Goal: Information Seeking & Learning: Learn about a topic

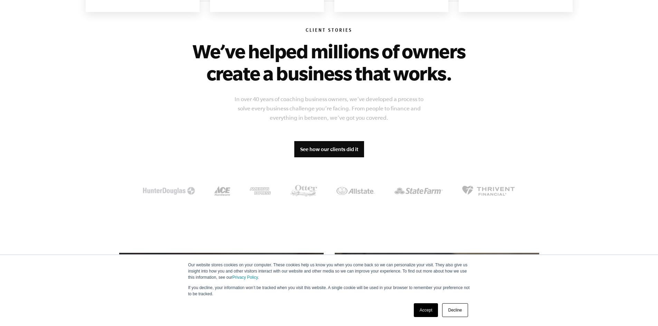
scroll to position [518, 0]
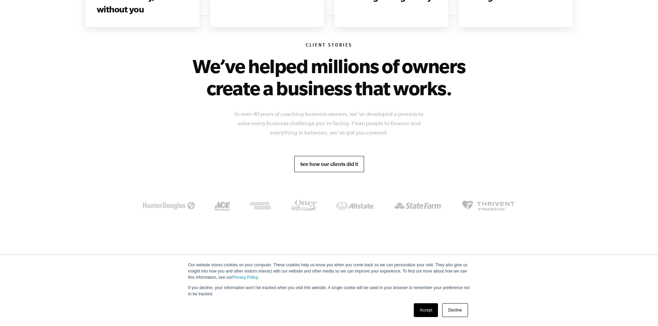
click at [334, 166] on link "See how our clients did it" at bounding box center [329, 164] width 70 height 17
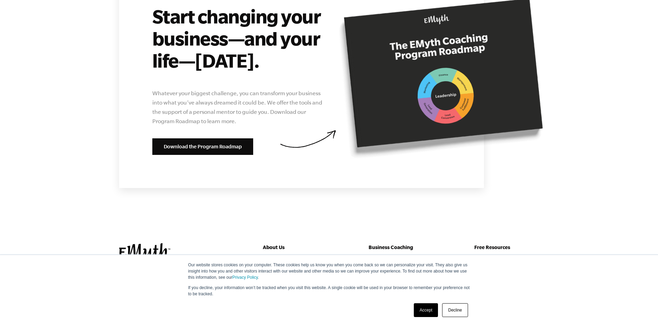
scroll to position [2661, 0]
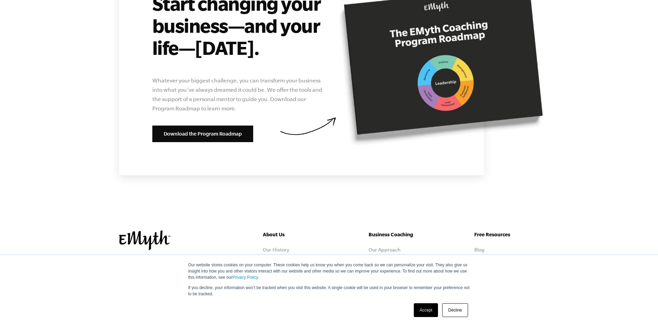
click at [382, 258] on link "The Program" at bounding box center [383, 261] width 30 height 6
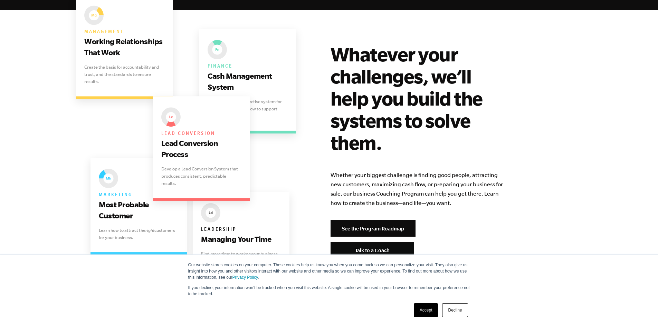
scroll to position [1381, 0]
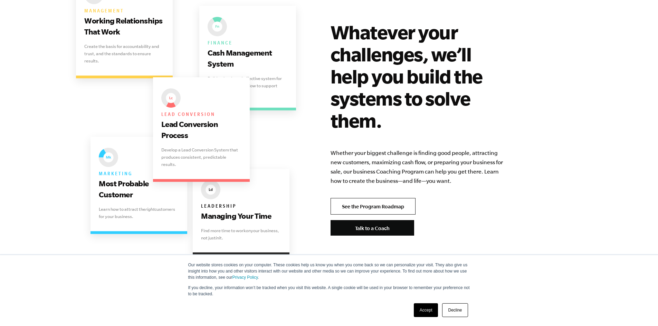
click at [389, 198] on link "See the Program Roadmap" at bounding box center [372, 206] width 85 height 17
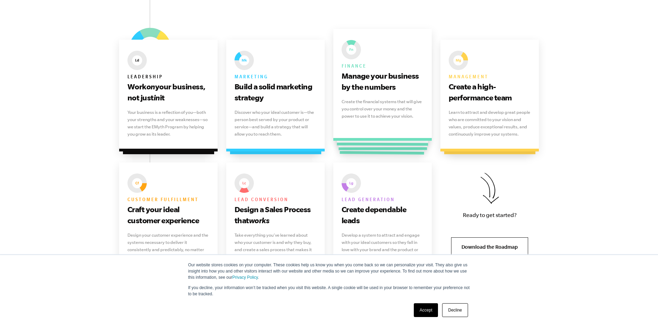
scroll to position [449, 0]
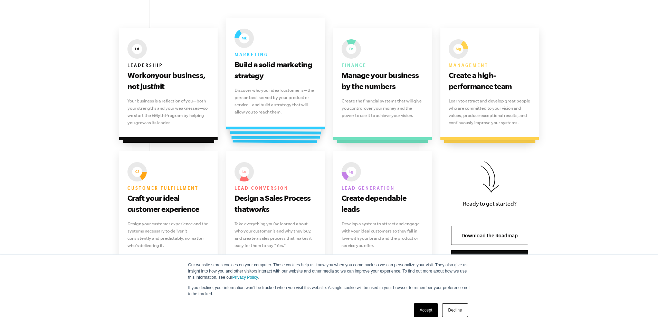
click at [273, 84] on div "Marketing Build a solid marketing strategy Discover who your ideal customer is—…" at bounding box center [275, 74] width 99 height 112
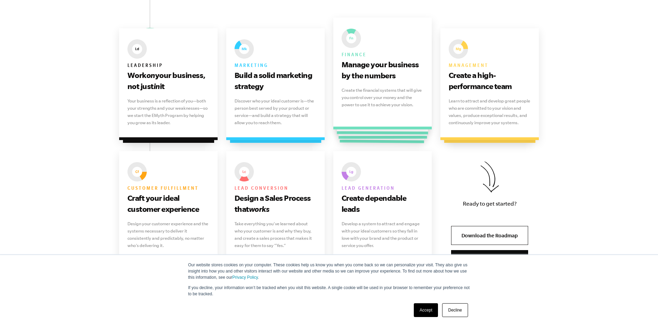
click at [348, 90] on p "Create the financial systems that will give you control over your money and the…" at bounding box center [383, 98] width 82 height 22
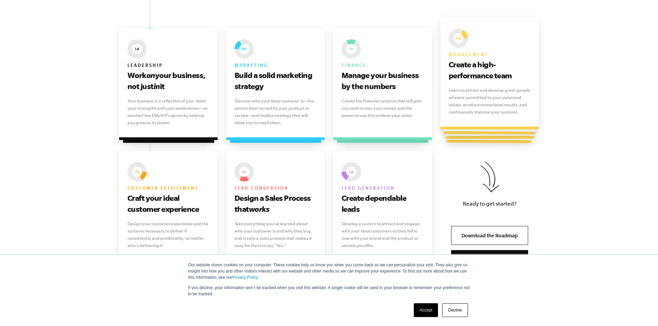
click at [443, 85] on div "Management Create a high-performance team Learn to attract and develop great pe…" at bounding box center [489, 74] width 99 height 112
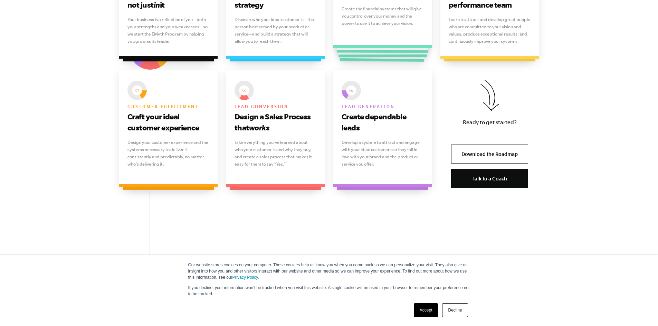
scroll to position [553, 0]
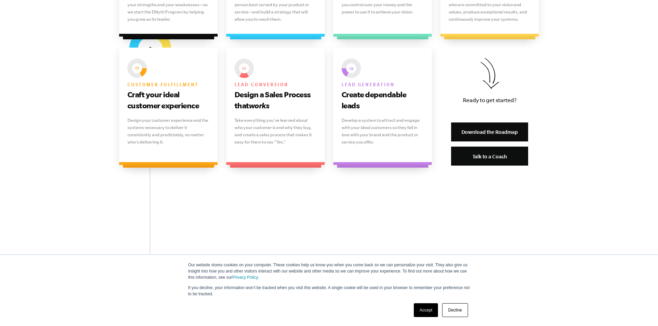
click at [477, 135] on link "Download the Roadmap" at bounding box center [489, 132] width 77 height 19
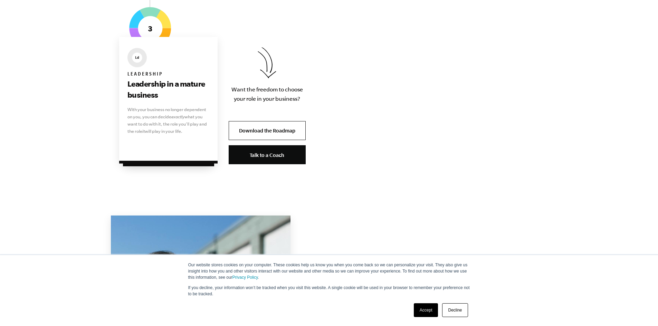
scroll to position [1554, 0]
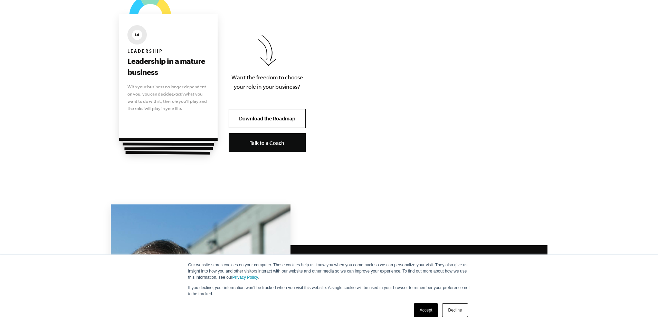
click at [149, 93] on p "With your business no longer dependent on you, you can decide exactly what you …" at bounding box center [168, 97] width 82 height 29
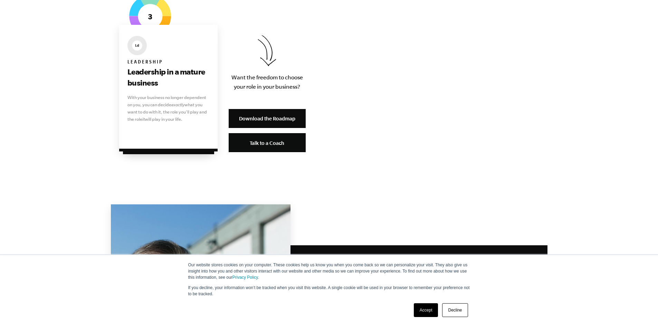
click at [269, 114] on link "Download the Roadmap" at bounding box center [267, 118] width 77 height 19
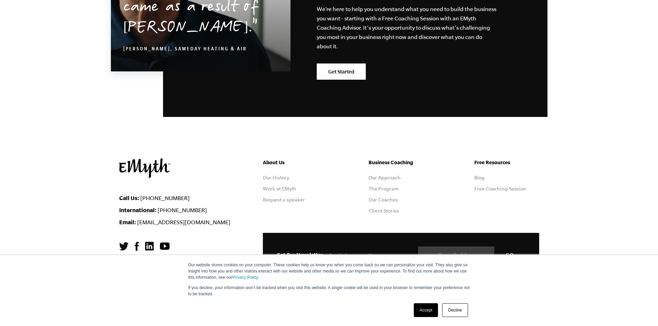
scroll to position [1938, 0]
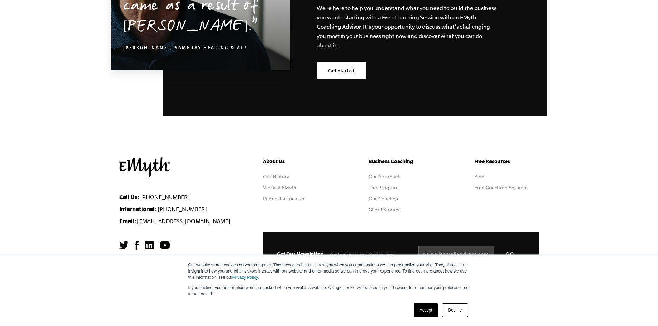
click at [456, 310] on link "Decline" at bounding box center [455, 311] width 26 height 14
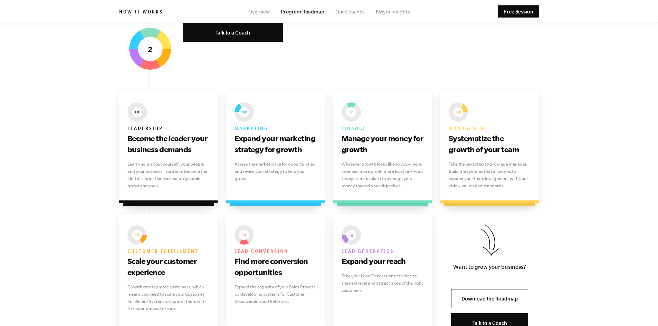
scroll to position [660, 0]
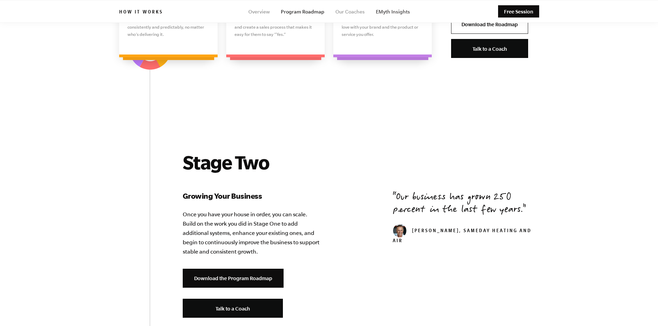
click at [388, 11] on link "EMyth Insights" at bounding box center [393, 12] width 34 height 6
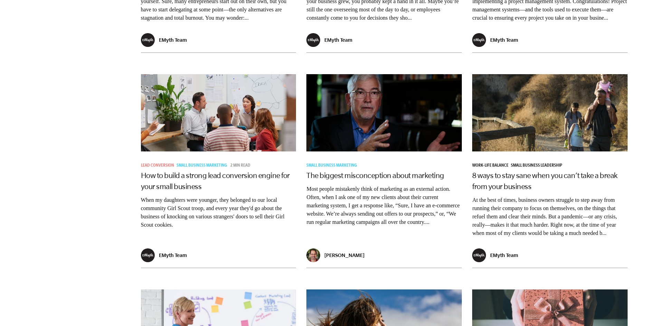
scroll to position [1001, 0]
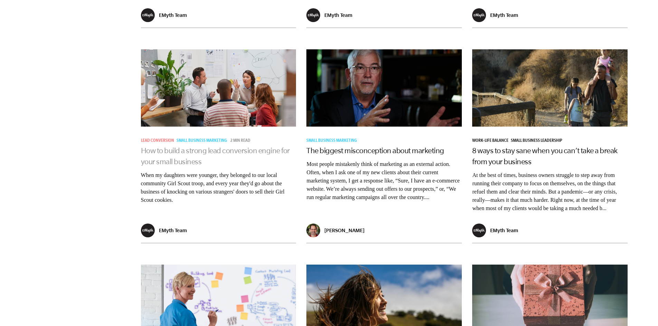
click at [224, 166] on link "How to build a strong lead conversion engine for your small business" at bounding box center [215, 155] width 149 height 19
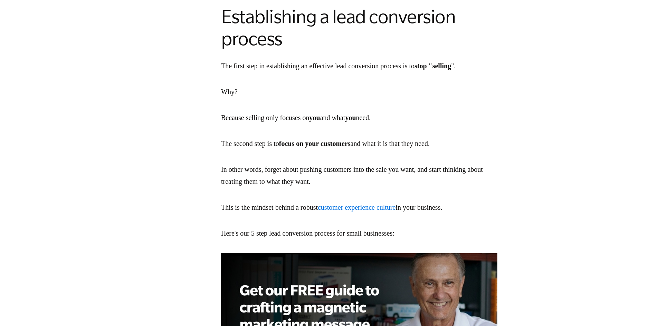
scroll to position [483, 0]
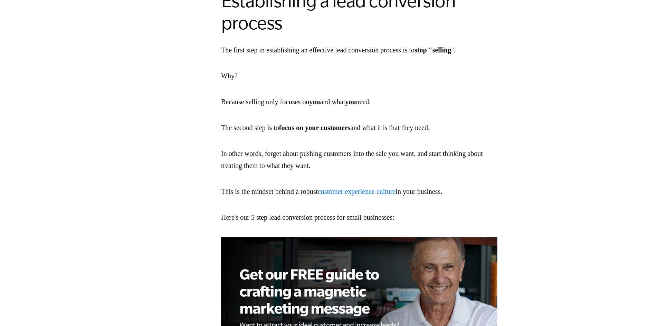
click at [390, 194] on link "customer experience culture" at bounding box center [357, 192] width 78 height 8
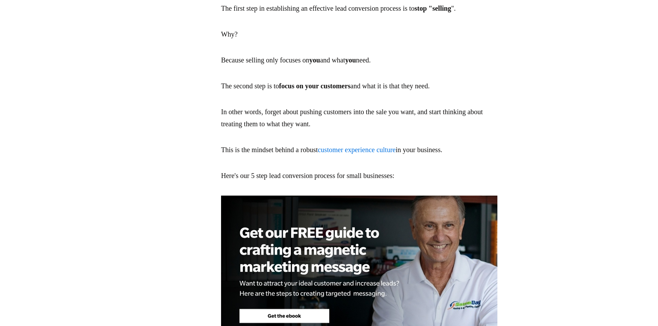
scroll to position [622, 0]
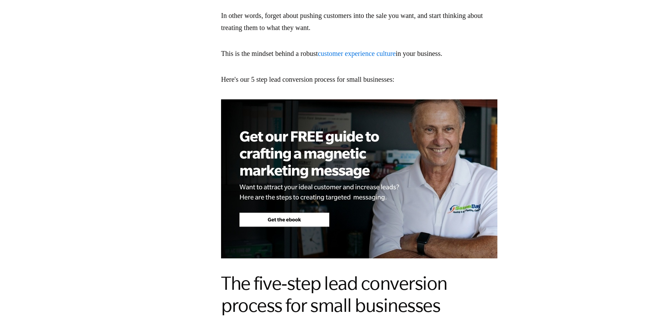
click at [383, 173] on img at bounding box center [359, 178] width 276 height 159
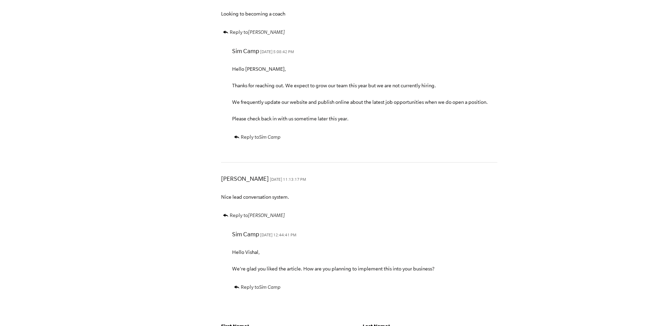
scroll to position [2072, 0]
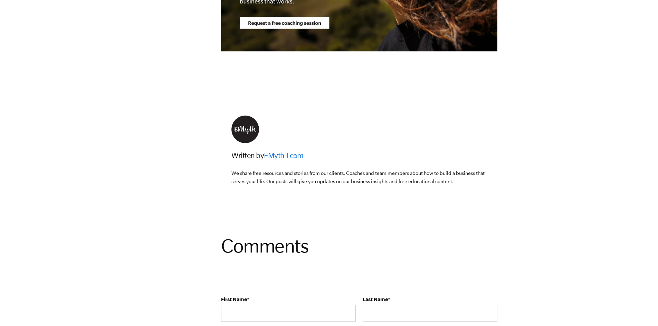
scroll to position [2210, 0]
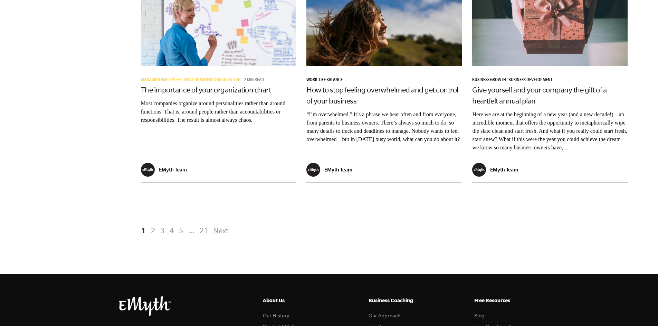
scroll to position [1381, 0]
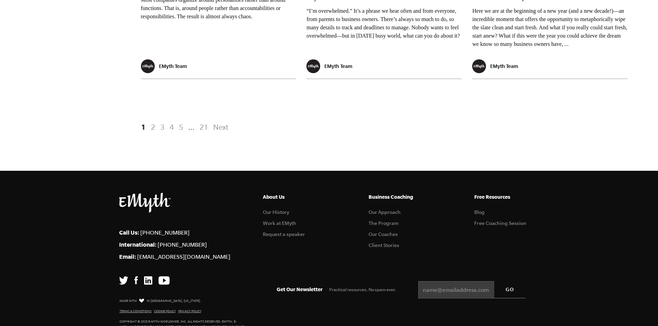
click at [215, 133] on link "Next" at bounding box center [219, 127] width 17 height 12
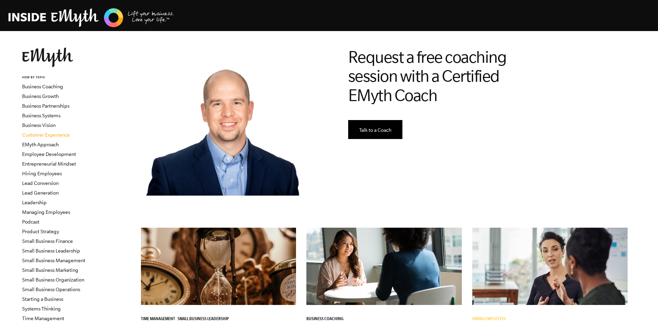
click at [62, 137] on link "Customer Experience" at bounding box center [46, 135] width 48 height 6
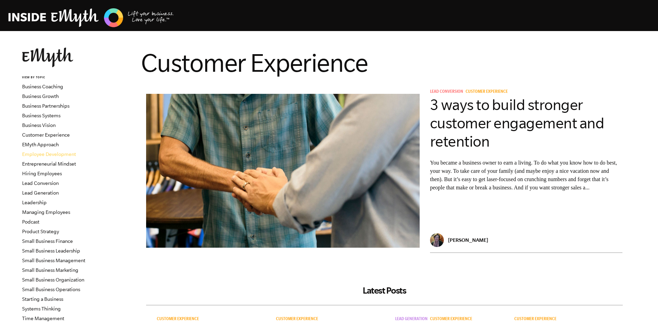
click at [59, 152] on link "Employee Development" at bounding box center [49, 155] width 54 height 6
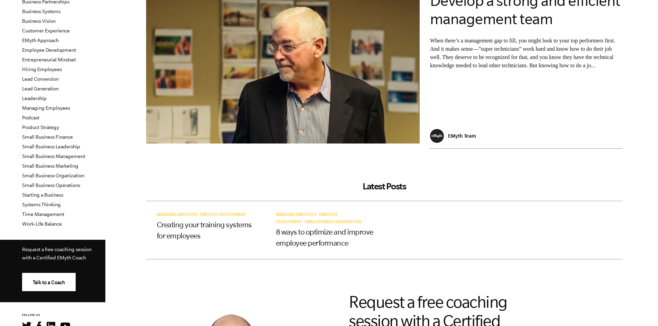
scroll to position [104, 0]
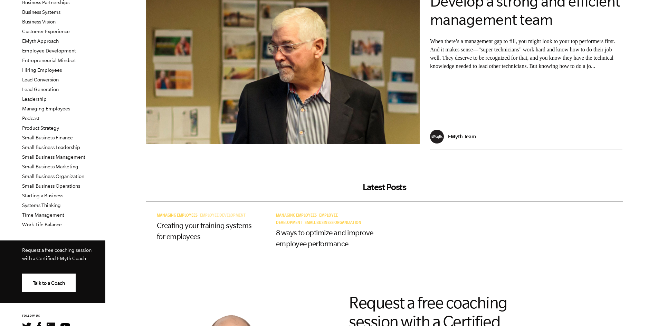
click at [206, 217] on span "Employee Development" at bounding box center [223, 216] width 46 height 5
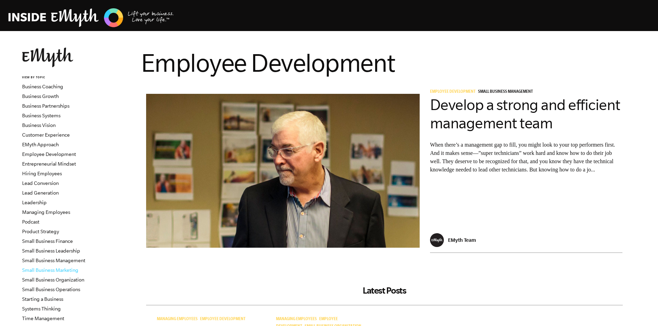
click at [67, 270] on link "Small Business Marketing" at bounding box center [50, 271] width 56 height 6
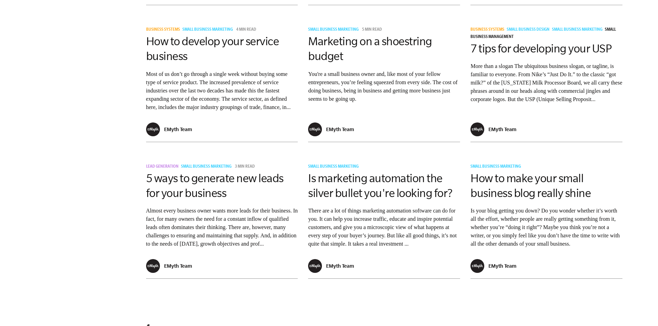
scroll to position [1001, 0]
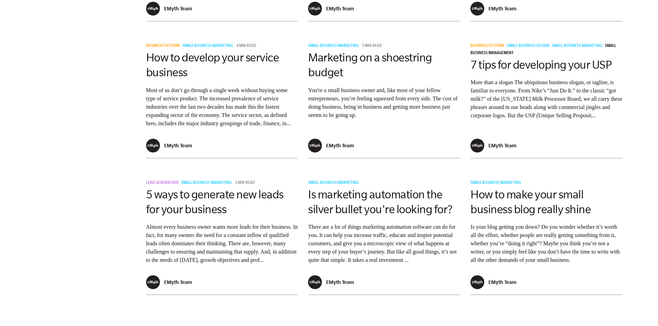
click at [487, 114] on p "More than a slogan The ubiquitous business slogan, or tagline, is familiar to e…" at bounding box center [546, 98] width 152 height 41
click at [526, 71] on link "7 tips for developing your USP" at bounding box center [540, 64] width 141 height 13
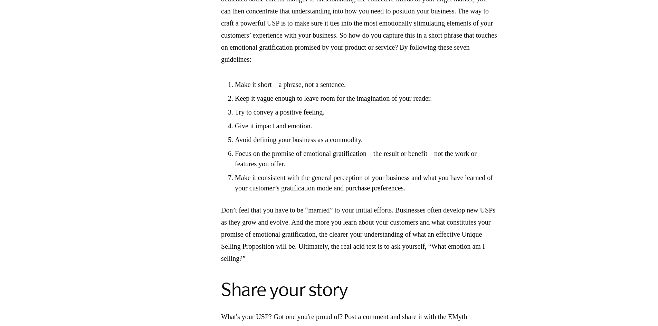
scroll to position [1071, 0]
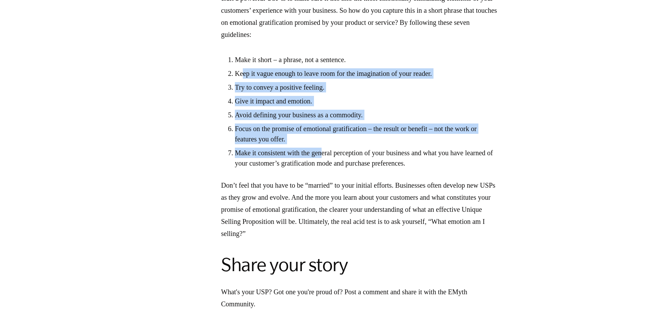
drag, startPoint x: 269, startPoint y: 111, endPoint x: 353, endPoint y: 201, distance: 123.6
click at [353, 169] on ol "Make it short – a phrase, not a sentence. Keep it vague enough to leave room fo…" at bounding box center [359, 112] width 276 height 114
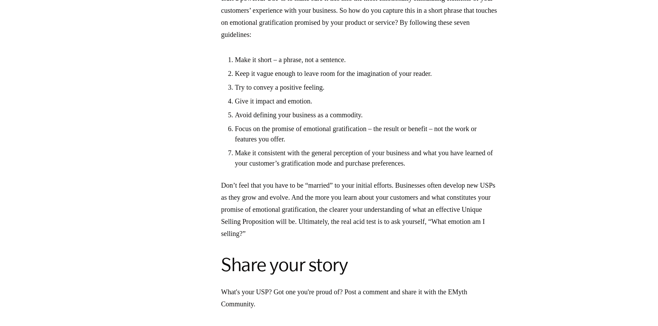
click at [350, 169] on li "Make it consistent with the general perception of your business and what you ha…" at bounding box center [366, 158] width 262 height 21
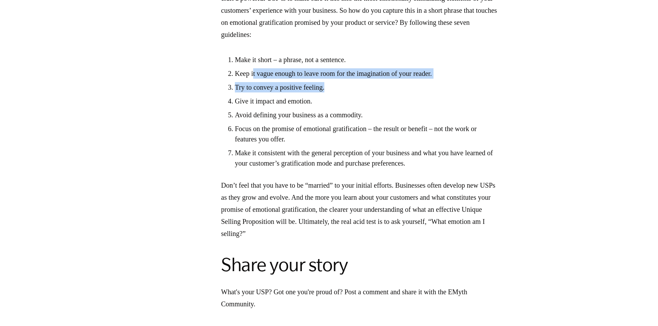
drag, startPoint x: 279, startPoint y: 117, endPoint x: 519, endPoint y: 123, distance: 240.1
click at [497, 123] on ol "Make it short – a phrase, not a sentence. Keep it vague enough to leave room fo…" at bounding box center [359, 112] width 276 height 114
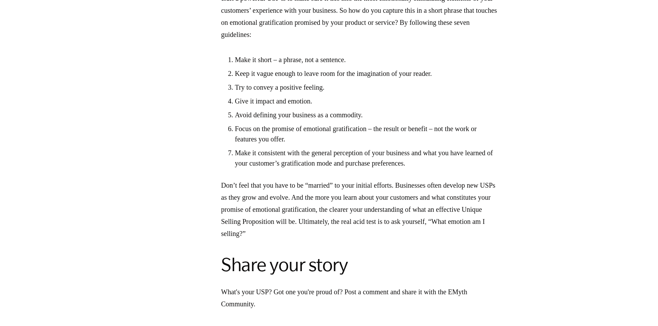
click at [393, 228] on p "Don’t feel that you have to be “married” to your initial efforts. Businesses of…" at bounding box center [359, 210] width 276 height 60
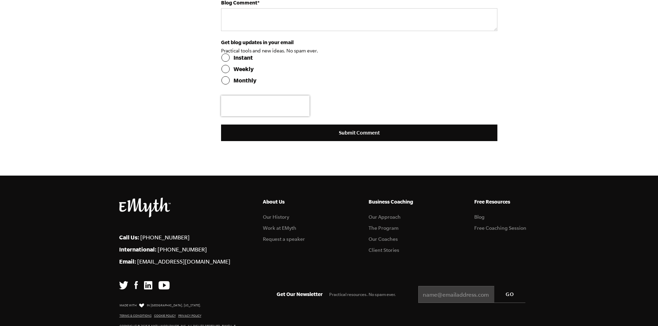
scroll to position [1727, 0]
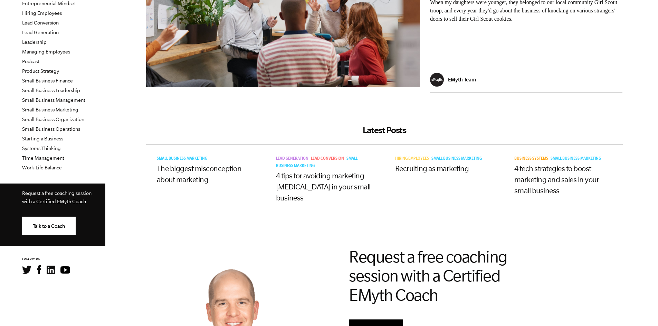
scroll to position [35, 0]
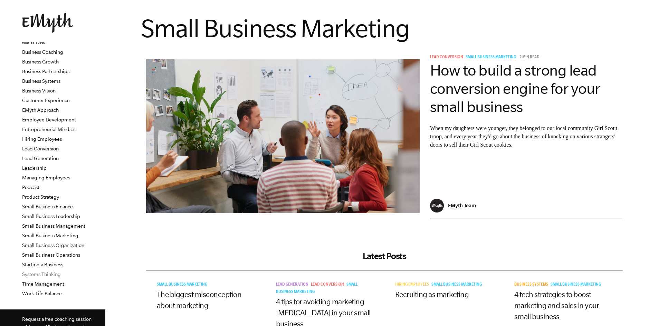
click at [48, 273] on link "Systems Thinking" at bounding box center [41, 275] width 39 height 6
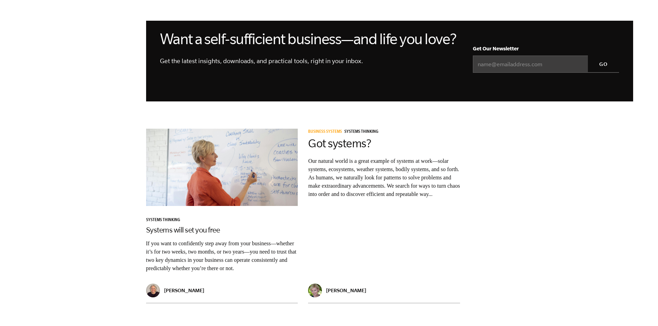
scroll to position [760, 0]
drag, startPoint x: 204, startPoint y: 269, endPoint x: 299, endPoint y: 278, distance: 95.0
click at [299, 278] on article "Systems Thinking Systems will set you free If you want to confidently step away…" at bounding box center [222, 215] width 162 height 185
click at [358, 252] on div "Business Systems Systems Thinking Got systems? Our natural world is a great exa…" at bounding box center [384, 215] width 152 height 175
click at [170, 223] on span "Systems Thinking" at bounding box center [163, 220] width 34 height 5
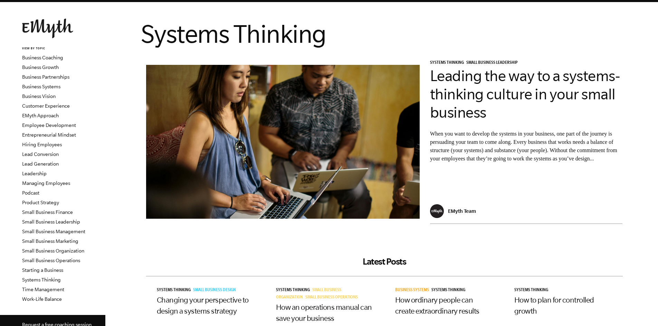
scroll to position [138, 0]
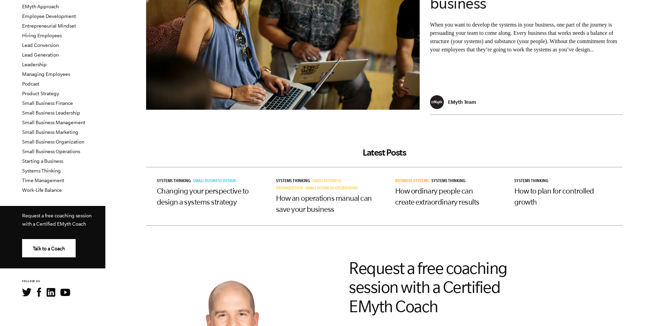
click at [342, 201] on link "How an operations manual can save your business" at bounding box center [324, 203] width 96 height 19
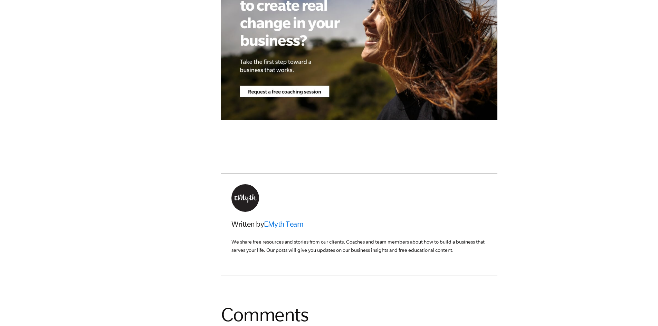
scroll to position [1934, 0]
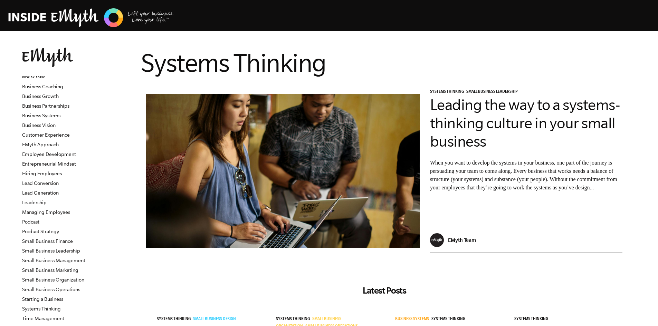
scroll to position [138, 0]
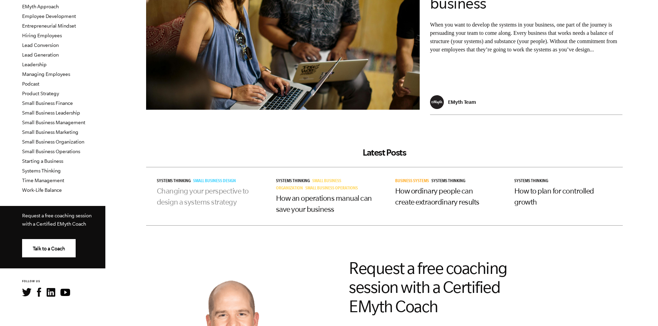
click at [199, 192] on link "Changing your perspective to design a systems strategy" at bounding box center [203, 196] width 92 height 19
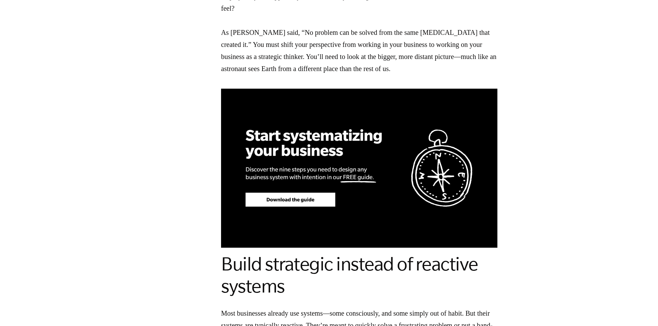
scroll to position [932, 0]
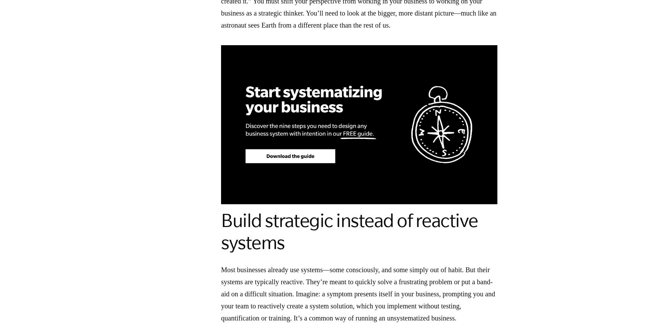
click at [310, 159] on img at bounding box center [359, 124] width 276 height 159
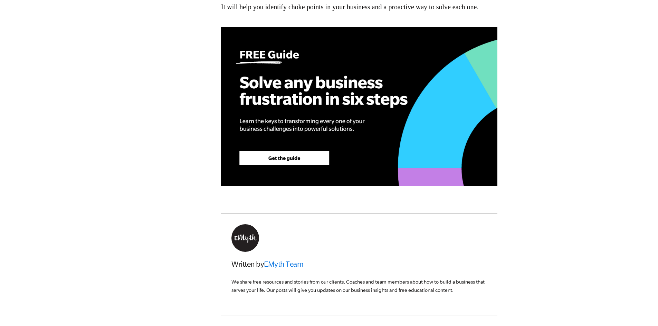
scroll to position [2003, 0]
